Goal: Transaction & Acquisition: Purchase product/service

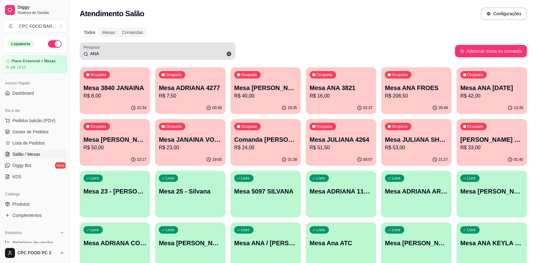
click at [98, 54] on input "ANA" at bounding box center [160, 53] width 144 height 6
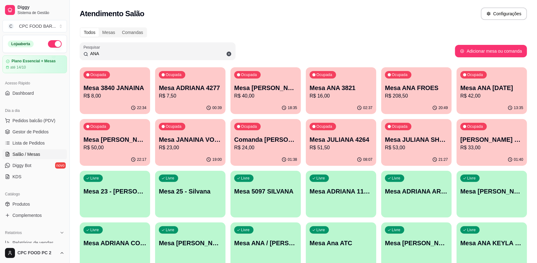
click at [103, 56] on input "ANA" at bounding box center [160, 53] width 144 height 6
click at [99, 54] on input "ANA" at bounding box center [160, 53] width 144 height 6
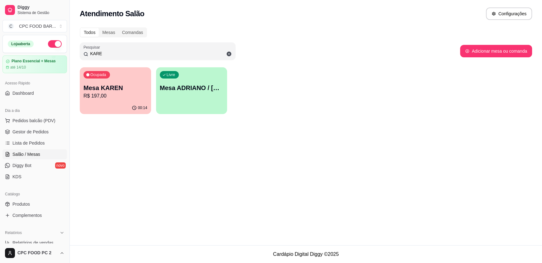
type input "KARE"
click at [114, 90] on p "Mesa KAREN" at bounding box center [115, 87] width 64 height 9
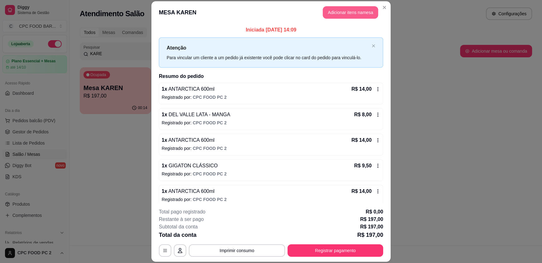
click at [355, 16] on button "Adicionar itens na mesa" at bounding box center [350, 12] width 55 height 12
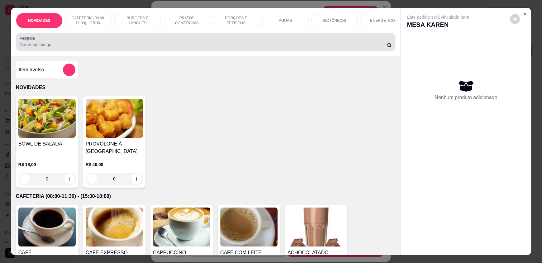
click at [192, 48] on input "Pesquisa" at bounding box center [203, 44] width 367 height 6
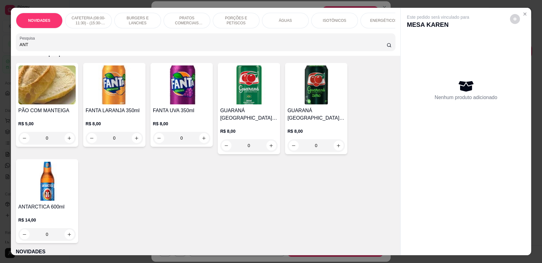
scroll to position [93, 0]
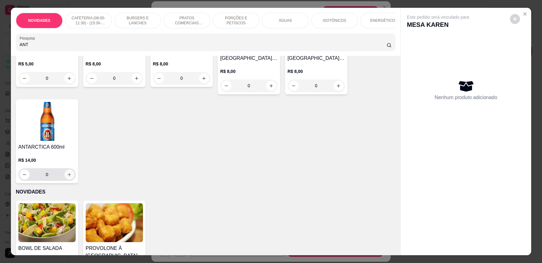
type input "ANT"
click at [68, 177] on icon "increase-product-quantity" at bounding box center [69, 174] width 5 height 5
type input "1"
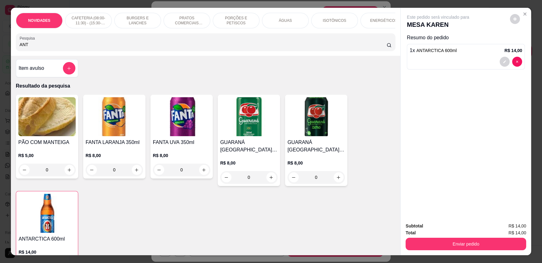
scroll to position [0, 0]
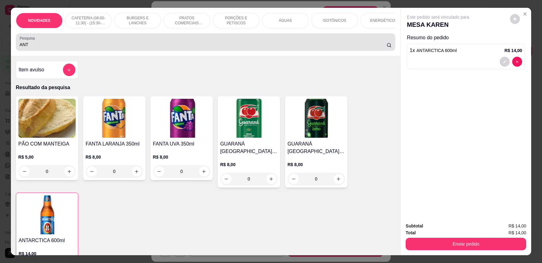
click at [77, 48] on input "ANT" at bounding box center [203, 44] width 367 height 6
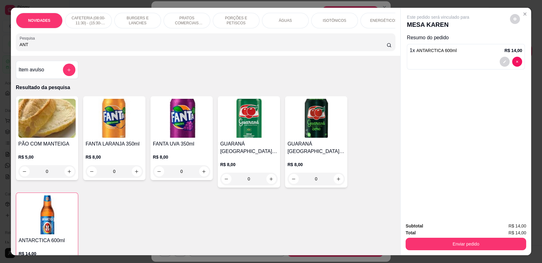
click at [78, 48] on input "ANT" at bounding box center [203, 44] width 367 height 6
click at [76, 48] on input "ANT" at bounding box center [203, 44] width 367 height 6
drag, startPoint x: 76, startPoint y: 50, endPoint x: 71, endPoint y: 53, distance: 5.8
click at [74, 48] on input "ANT" at bounding box center [203, 44] width 367 height 6
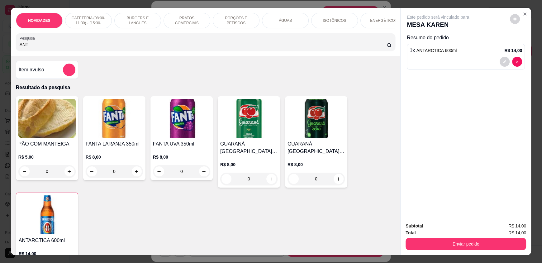
click at [32, 48] on input "ANT" at bounding box center [203, 44] width 367 height 6
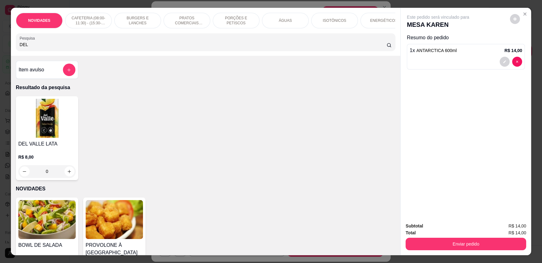
type input "DEL"
click at [65, 176] on div "0" at bounding box center [46, 171] width 57 height 12
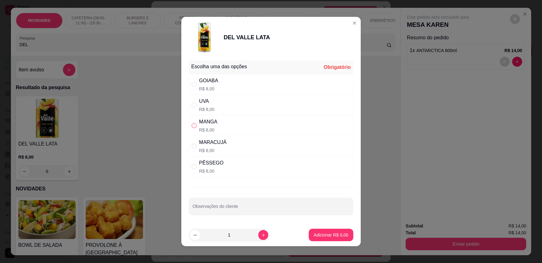
click at [192, 128] on input "" at bounding box center [193, 125] width 5 height 5
radio input "true"
click at [314, 236] on p "Adicionar R$ 8,00" at bounding box center [331, 235] width 35 height 6
type input "1"
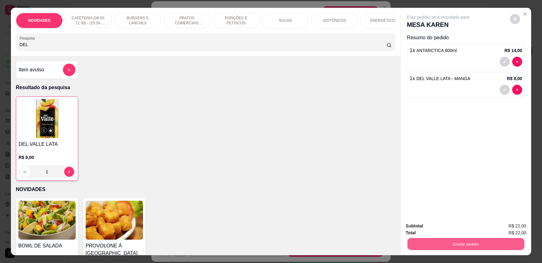
click at [425, 245] on button "Enviar pedido" at bounding box center [465, 244] width 117 height 12
click at [430, 233] on button "Não registrar e enviar pedido" at bounding box center [445, 229] width 65 height 12
